Goal: Use online tool/utility: Utilize a website feature to perform a specific function

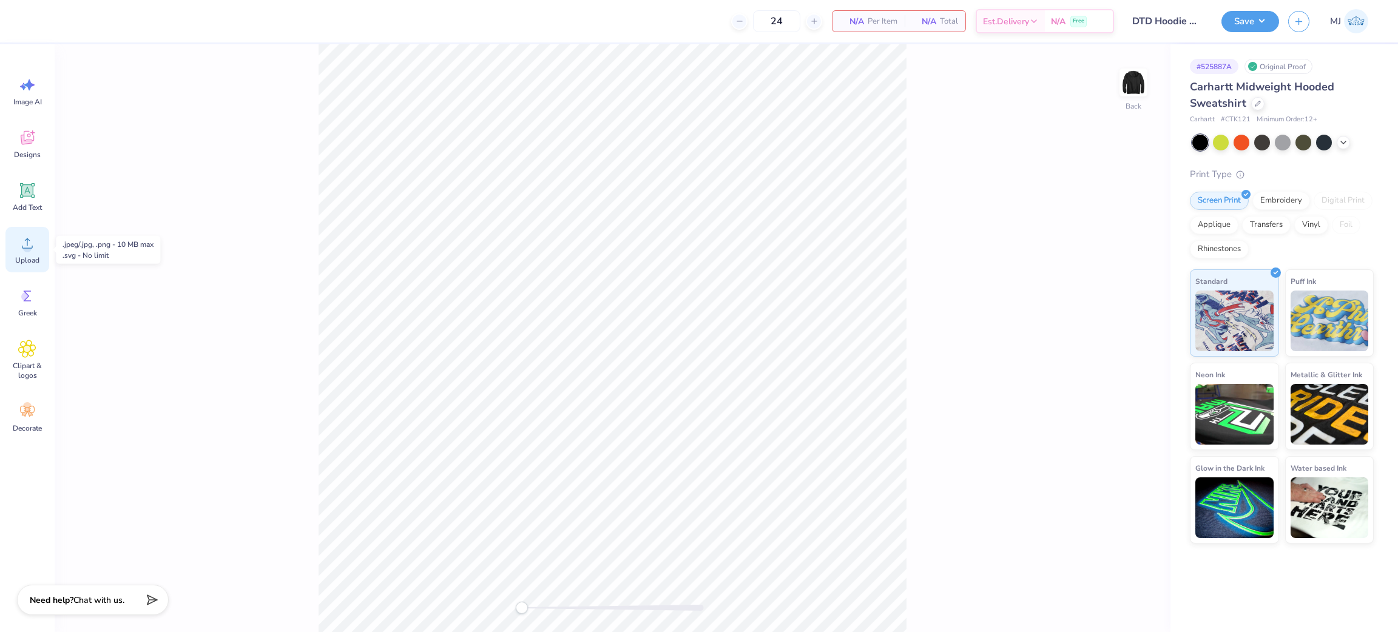
click at [28, 250] on circle at bounding box center [27, 248] width 8 height 8
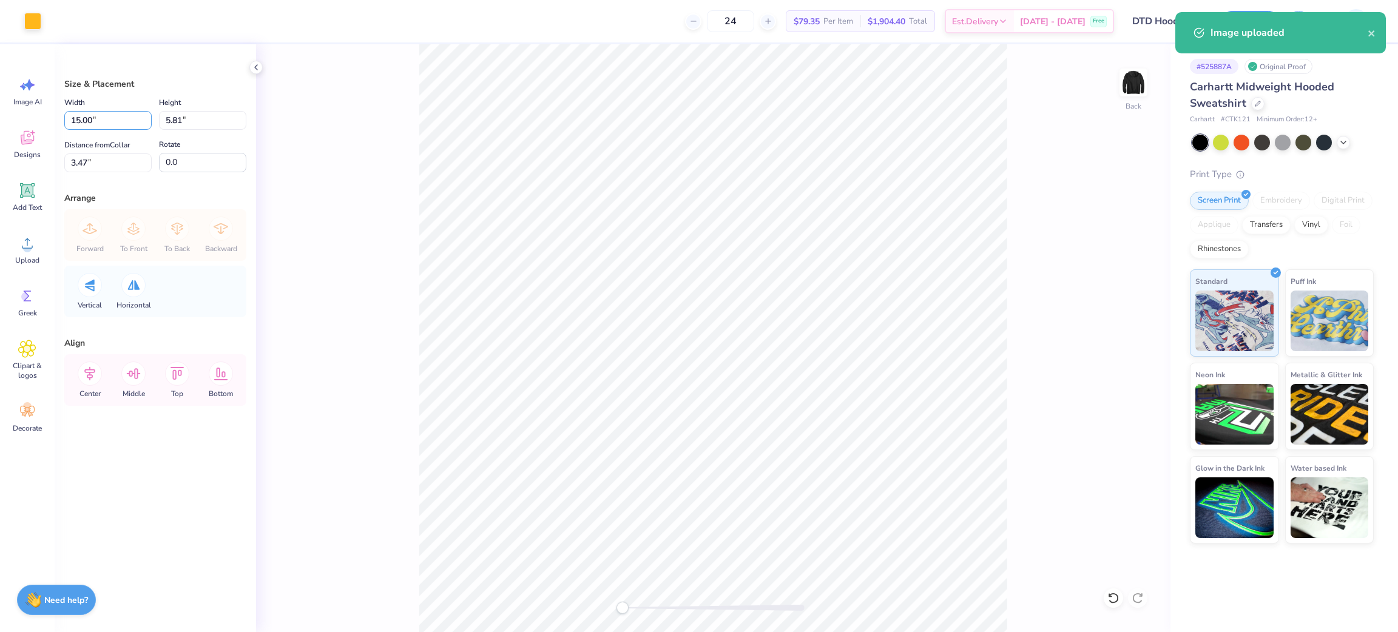
drag, startPoint x: 113, startPoint y: 122, endPoint x: 0, endPoint y: 138, distance: 114.6
click at [0, 138] on div "Art colors 24 $79.35 Per Item $1,904.40 Total Est. Delivery [DATE] - [DATE] Fre…" at bounding box center [699, 316] width 1398 height 632
type input "9.00"
type input "3.49"
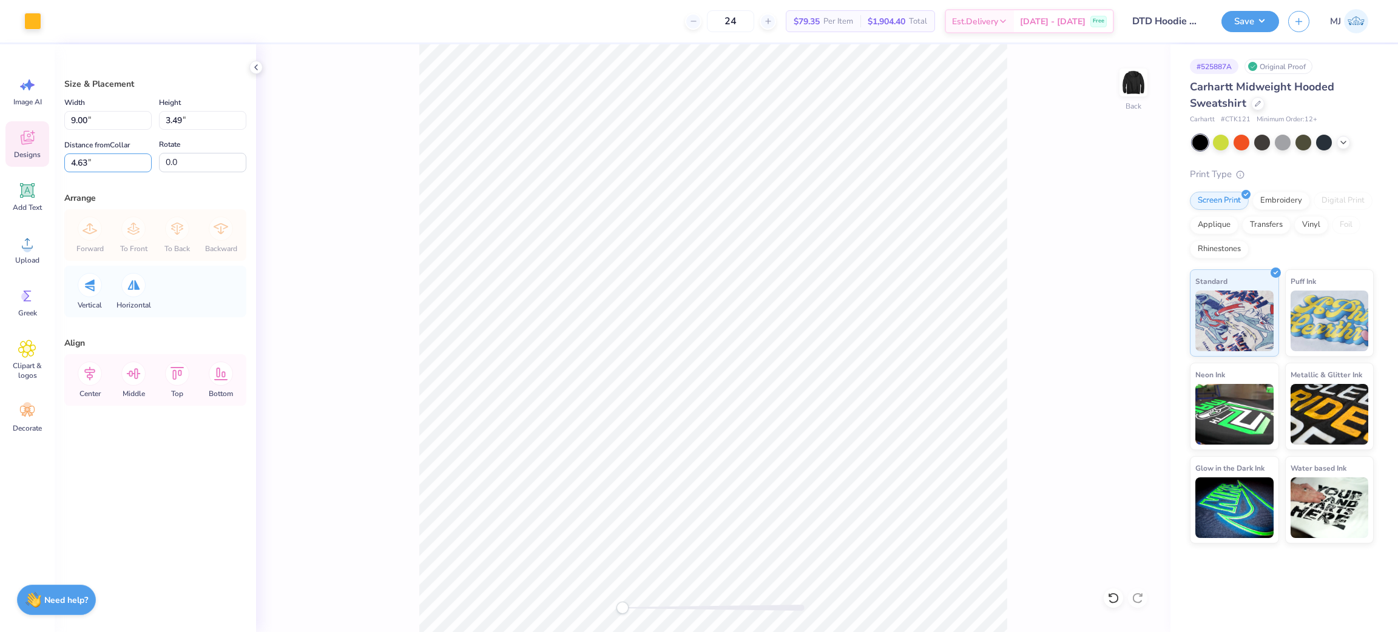
drag, startPoint x: 107, startPoint y: 167, endPoint x: 38, endPoint y: 162, distance: 69.4
click at [38, 162] on div "Art colors 24 $79.35 Per Item $1,904.40 Total Est. Delivery [DATE] - [DATE] Fre…" at bounding box center [699, 316] width 1398 height 632
type input "3"
click at [331, 246] on div "Back" at bounding box center [713, 338] width 914 height 588
click at [1247, 25] on button "Save" at bounding box center [1250, 19] width 58 height 21
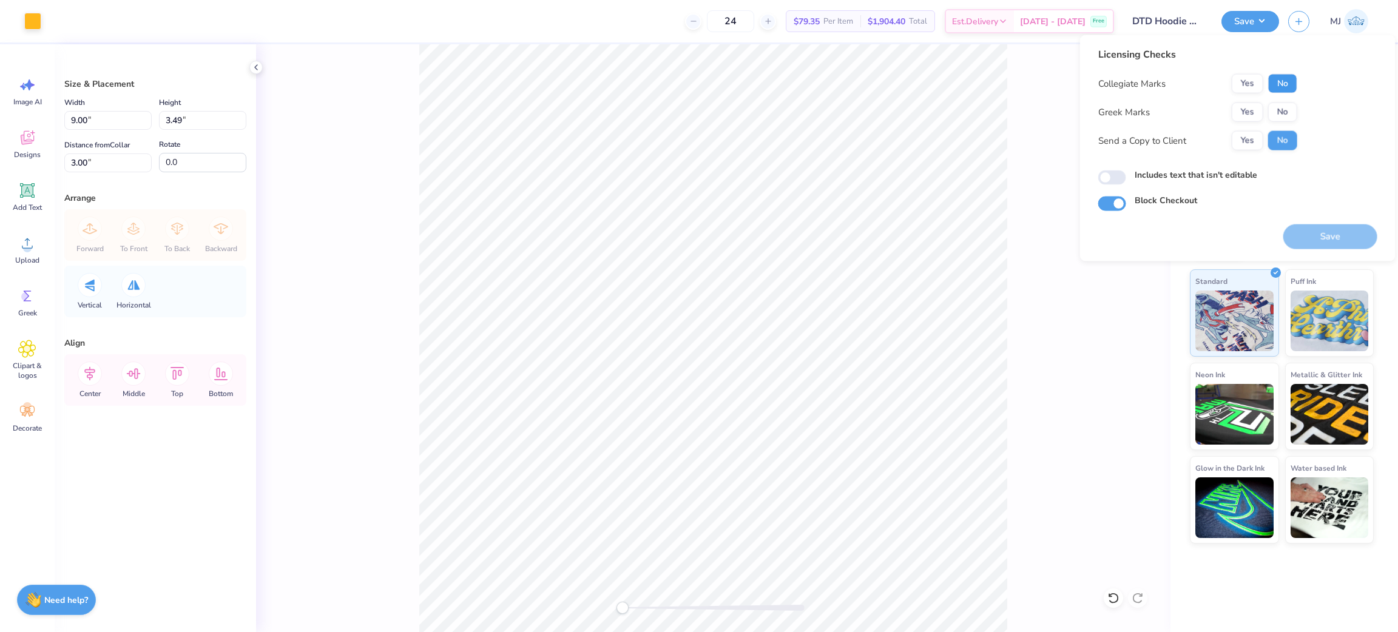
click at [1294, 80] on button "No" at bounding box center [1282, 83] width 29 height 19
click at [1244, 109] on button "Yes" at bounding box center [1247, 112] width 32 height 19
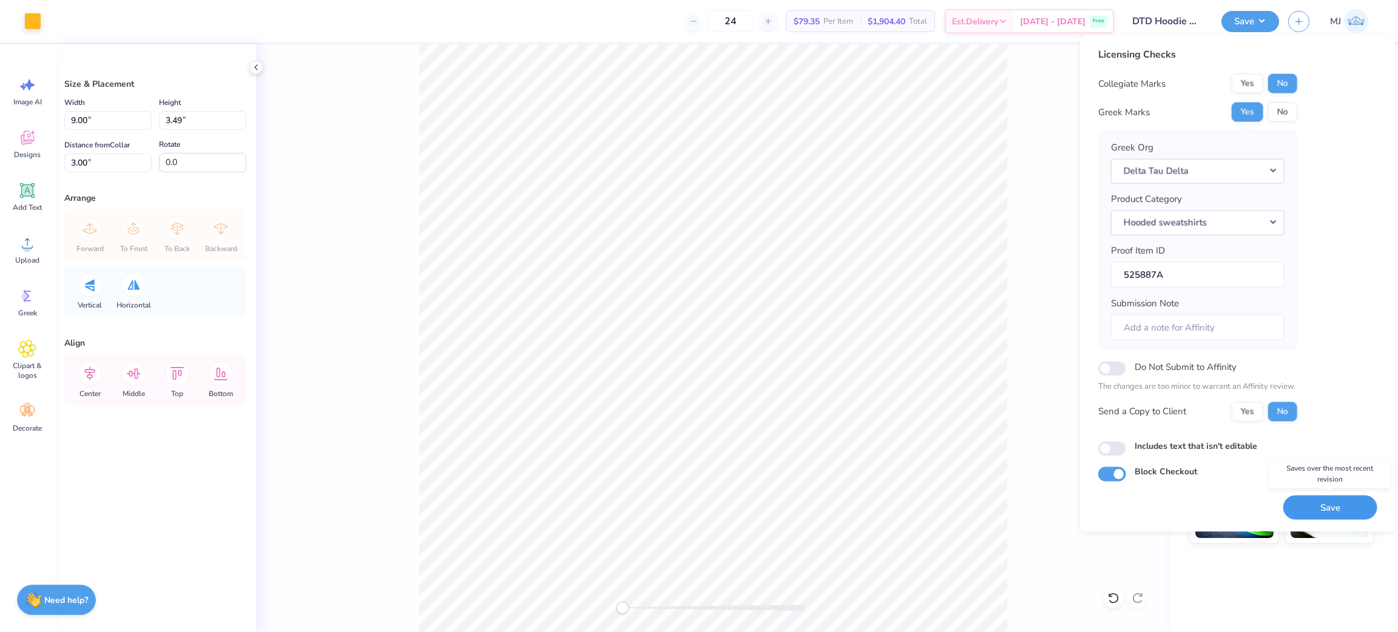
click at [1302, 504] on button "Save" at bounding box center [1330, 507] width 94 height 25
